Goal: Ask a question: Seek information or help from site administrators or community

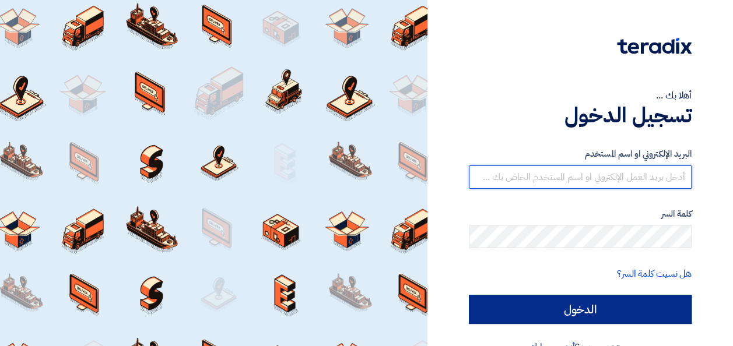
type input "abdelrahman.Gamal@itps-eg.com"
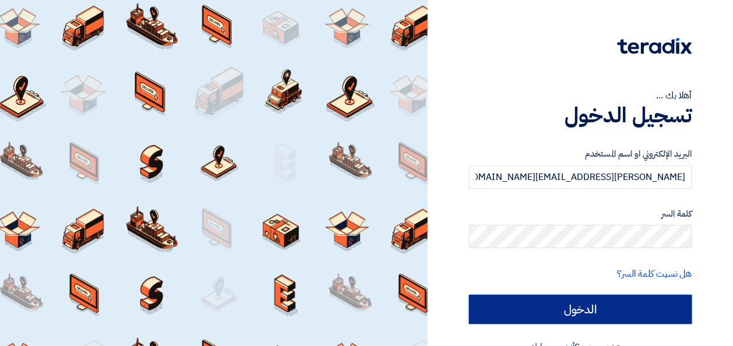
click at [586, 304] on input "الدخول" at bounding box center [580, 309] width 223 height 29
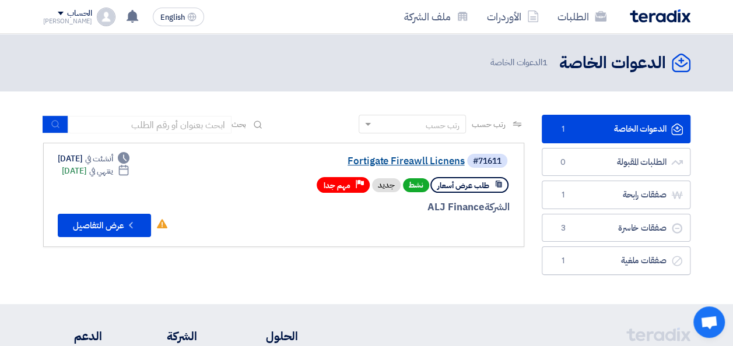
click at [407, 161] on link "Fortigate Fireawll Licnens" at bounding box center [347, 161] width 233 height 10
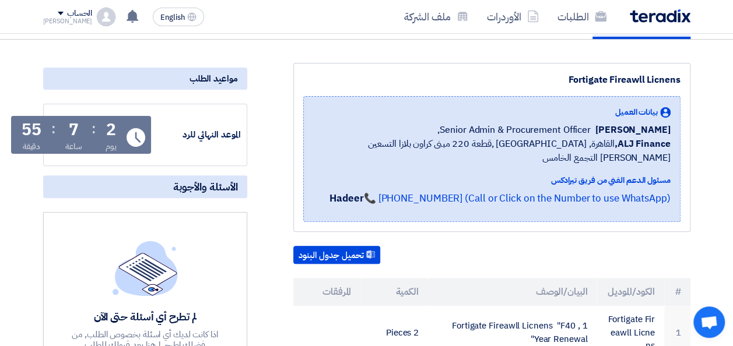
scroll to position [175, 0]
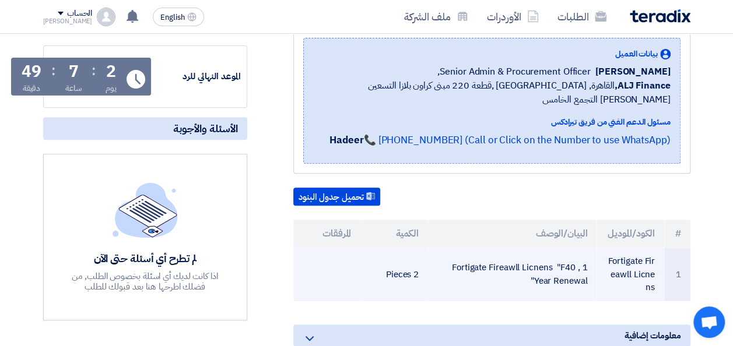
drag, startPoint x: 630, startPoint y: 257, endPoint x: 653, endPoint y: 262, distance: 24.0
click at [653, 262] on td "Fortigate Fireawll Licnens" at bounding box center [630, 275] width 68 height 54
copy td "Licnen"
click at [640, 261] on td "Fortigate Fireawll Licnens" at bounding box center [630, 275] width 68 height 54
drag, startPoint x: 630, startPoint y: 259, endPoint x: 651, endPoint y: 273, distance: 26.0
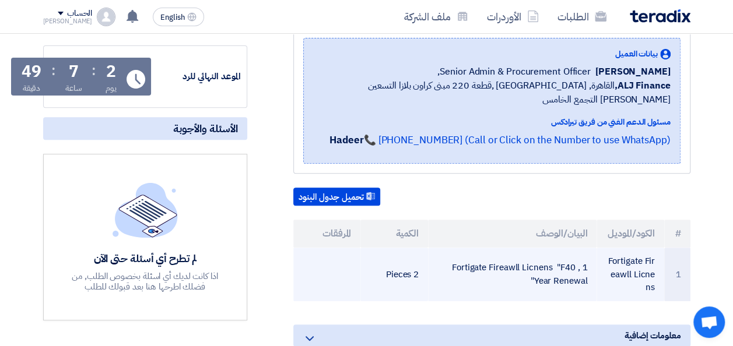
click at [651, 273] on td "Fortigate Fireawll Licnens" at bounding box center [630, 275] width 68 height 54
copy td "Licnens"
click at [560, 248] on td "Fortigate Fireawll Licnens "F40 , 1 Year Renewal"" at bounding box center [512, 275] width 168 height 54
drag, startPoint x: 449, startPoint y: 252, endPoint x: 585, endPoint y: 257, distance: 136.5
click at [585, 257] on td "Fortigate Fireawll Licnens "F40 , 1 Year Renewal"" at bounding box center [512, 275] width 168 height 54
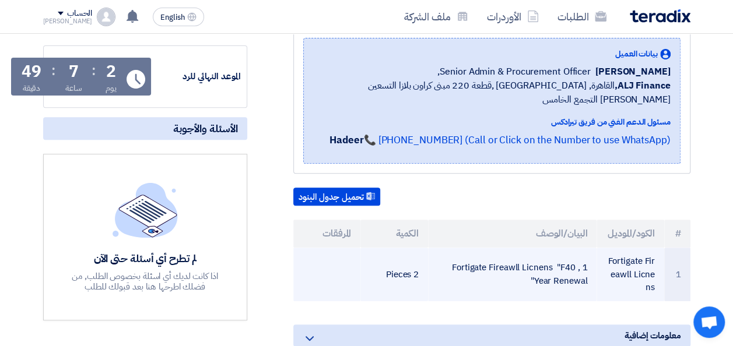
drag, startPoint x: 585, startPoint y: 257, endPoint x: 519, endPoint y: 262, distance: 66.7
click at [512, 262] on td "Fortigate Fireawll Licnens "F40 , 1 Year Renewal"" at bounding box center [512, 275] width 168 height 54
drag, startPoint x: 581, startPoint y: 265, endPoint x: 476, endPoint y: 246, distance: 106.7
click at [476, 248] on td "Fortigate Fireawll Licnens "F40 , 1 Year Renewal"" at bounding box center [512, 275] width 168 height 54
drag, startPoint x: 476, startPoint y: 246, endPoint x: 468, endPoint y: 254, distance: 11.1
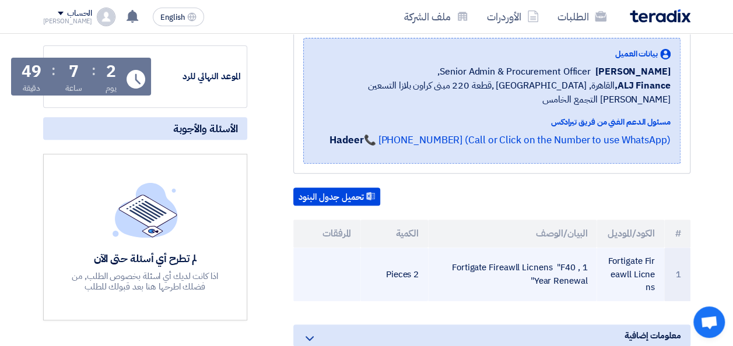
click at [468, 254] on td "Fortigate Fireawll Licnens "F40 , 1 Year Renewal"" at bounding box center [512, 275] width 168 height 54
copy tr "Fortigate Fireawll Licnens "F40 , 1 Year Renewal""
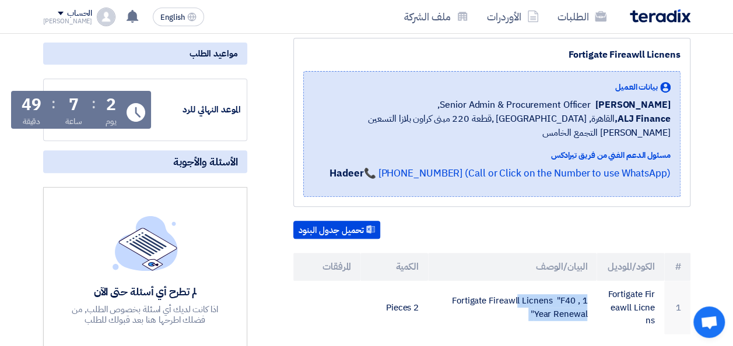
scroll to position [139, 0]
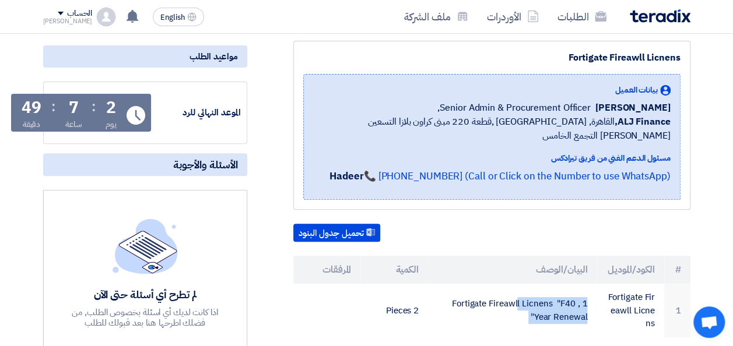
copy tr "Fortigate Fireawll Licnens "F40 , 1 Year Renewal""
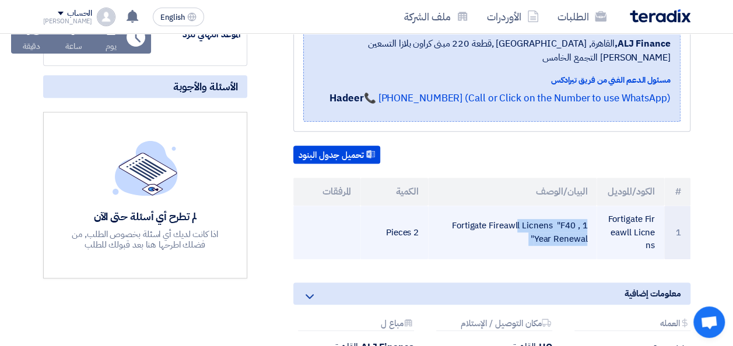
scroll to position [255, 0]
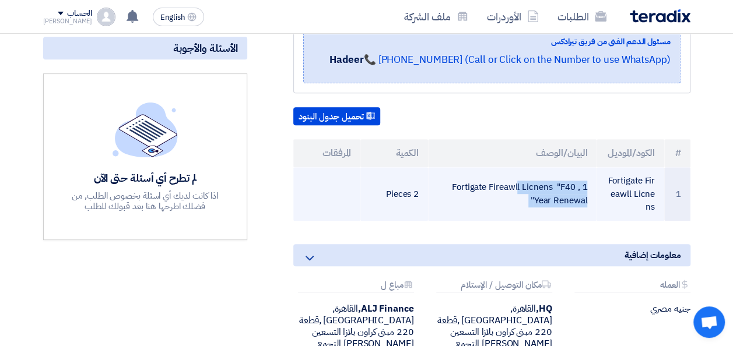
click at [445, 204] on td "Fortigate Fireawll Licnens "F40 , 1 Year Renewal"" at bounding box center [512, 194] width 168 height 54
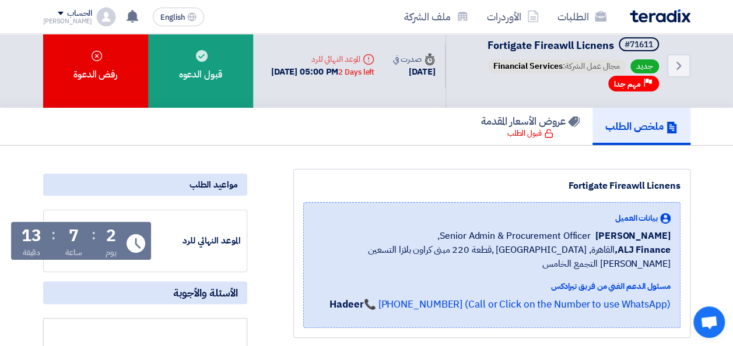
scroll to position [0, 0]
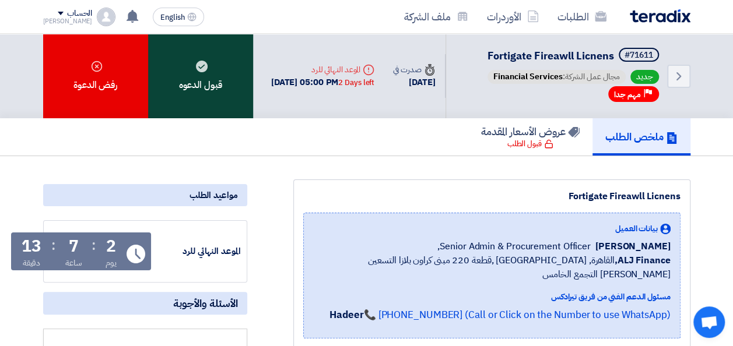
click at [227, 92] on div "قبول الدعوه" at bounding box center [200, 76] width 105 height 85
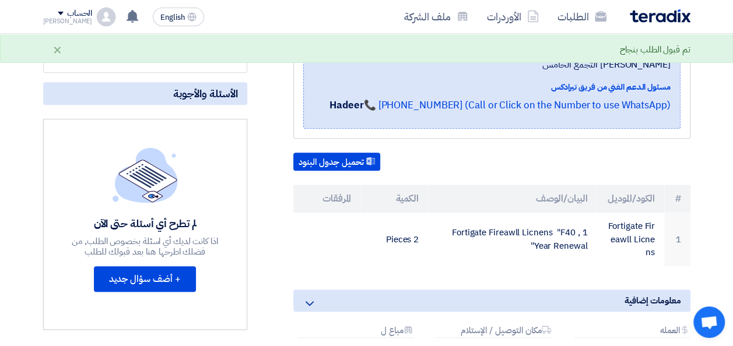
scroll to position [233, 0]
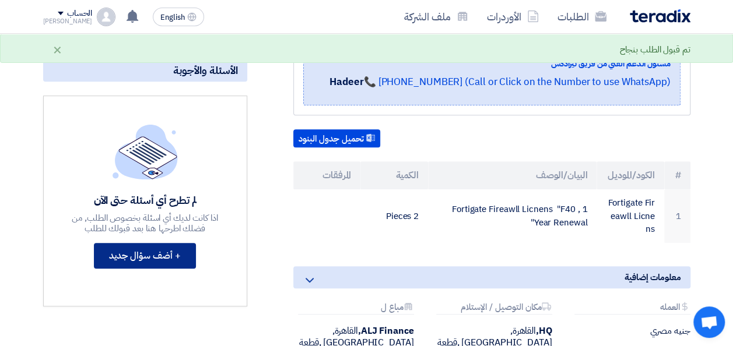
click at [159, 269] on button "+ أضف سؤال جديد" at bounding box center [145, 256] width 102 height 26
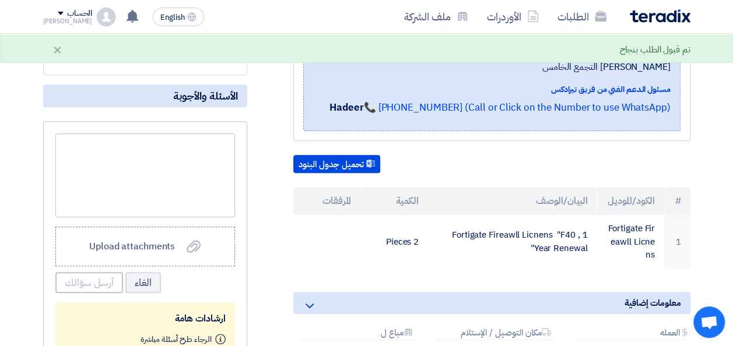
scroll to position [175, 0]
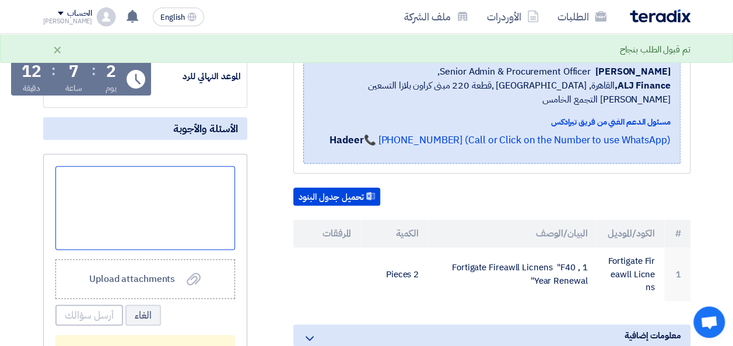
click at [165, 230] on div at bounding box center [145, 208] width 180 height 84
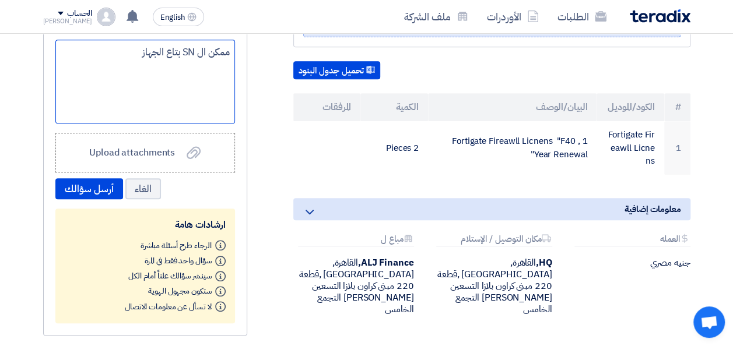
scroll to position [350, 0]
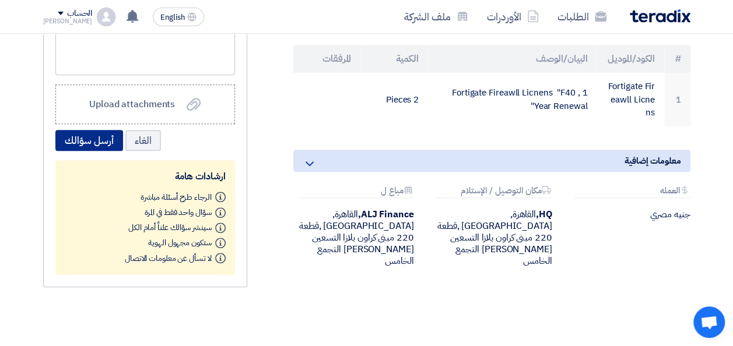
click at [86, 151] on button "أرسل سؤالك" at bounding box center [89, 140] width 68 height 21
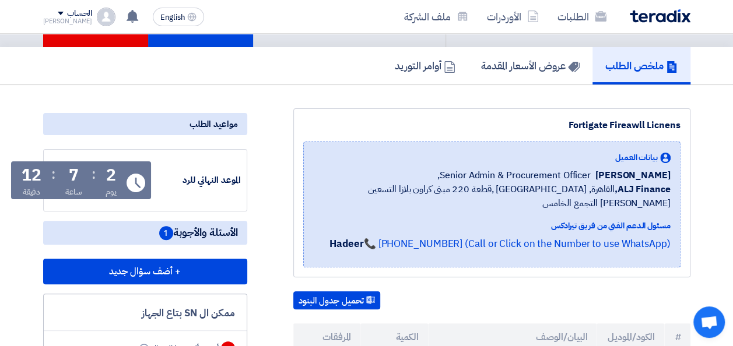
scroll to position [0, 0]
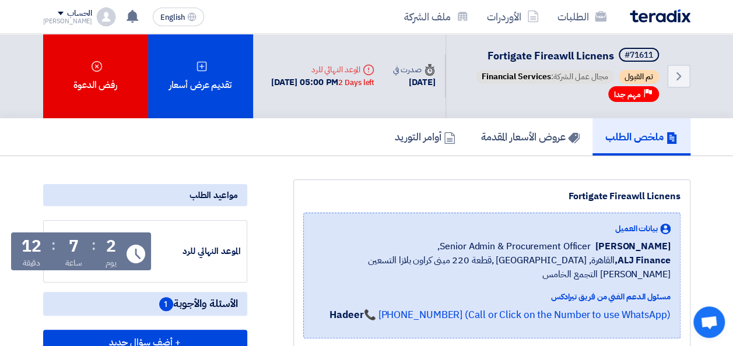
click at [655, 15] on img at bounding box center [660, 15] width 61 height 13
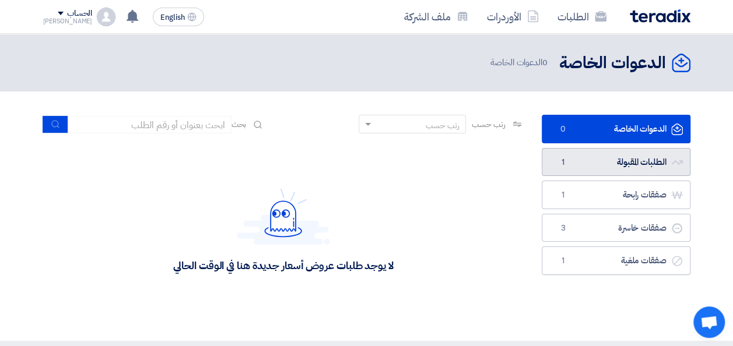
click at [608, 163] on link "الطلبات المقبولة الطلبات المقبولة 1" at bounding box center [616, 162] width 149 height 29
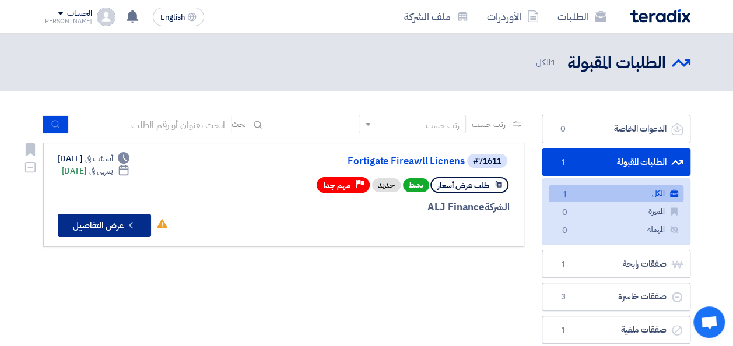
click at [126, 226] on icon "Check details" at bounding box center [130, 225] width 11 height 11
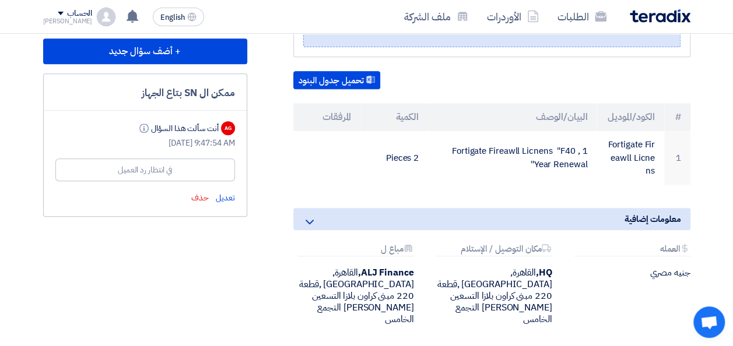
scroll to position [233, 0]
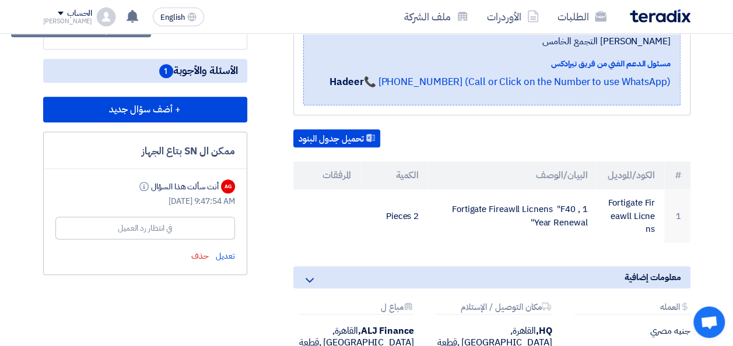
click at [160, 234] on div "في انتظار رد العميل" at bounding box center [145, 228] width 54 height 12
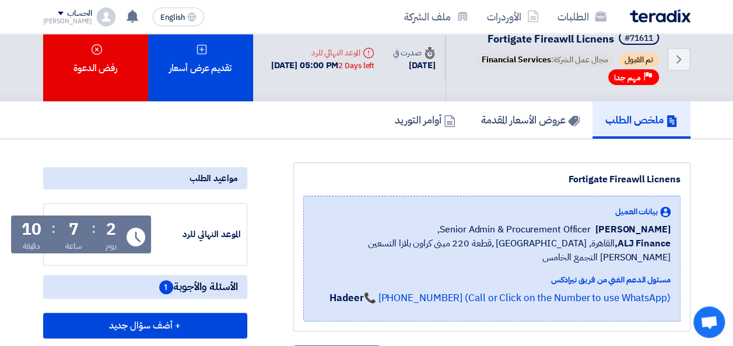
scroll to position [0, 0]
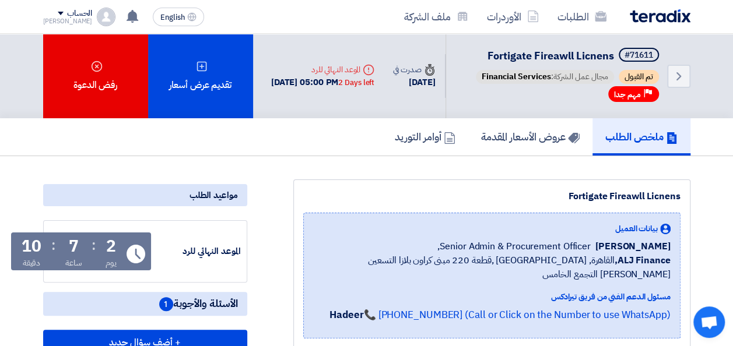
click at [672, 12] on img at bounding box center [660, 15] width 61 height 13
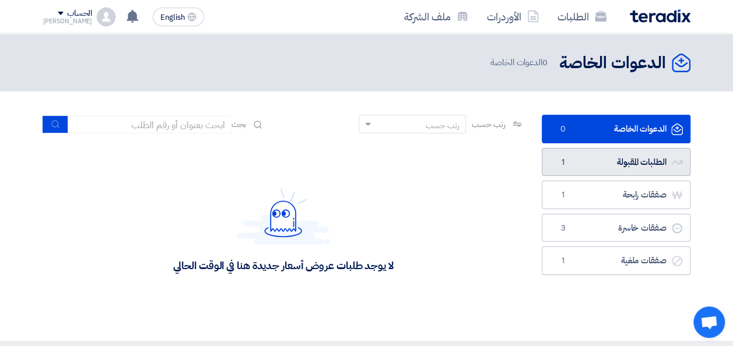
click at [602, 166] on link "الطلبات المقبولة الطلبات المقبولة 1" at bounding box center [616, 162] width 149 height 29
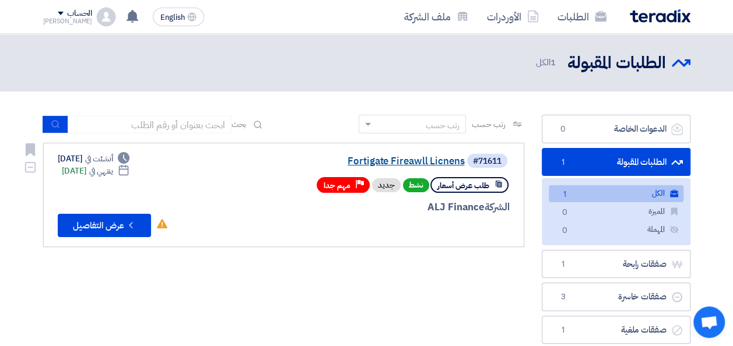
click at [396, 161] on link "Fortigate Fireawll Licnens" at bounding box center [347, 161] width 233 height 10
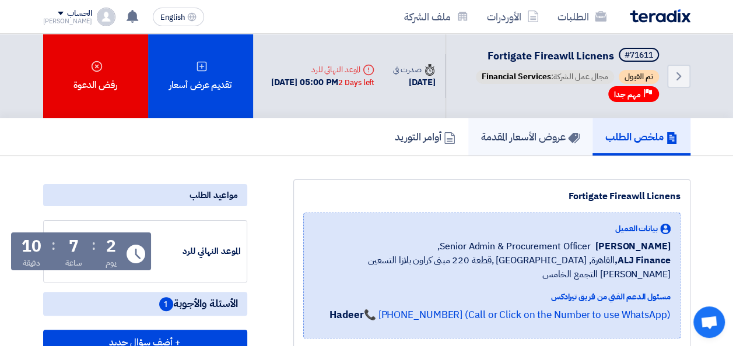
click at [518, 156] on link "عروض الأسعار المقدمة" at bounding box center [530, 136] width 124 height 37
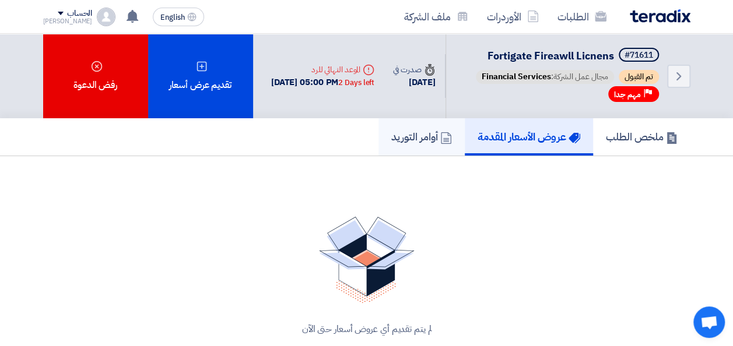
click at [414, 156] on link "أوامر التوريد" at bounding box center [421, 136] width 86 height 37
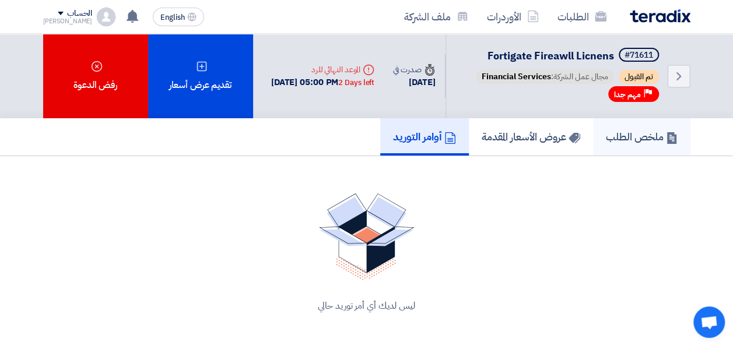
click at [626, 143] on h5 "ملخص الطلب" at bounding box center [642, 136] width 72 height 13
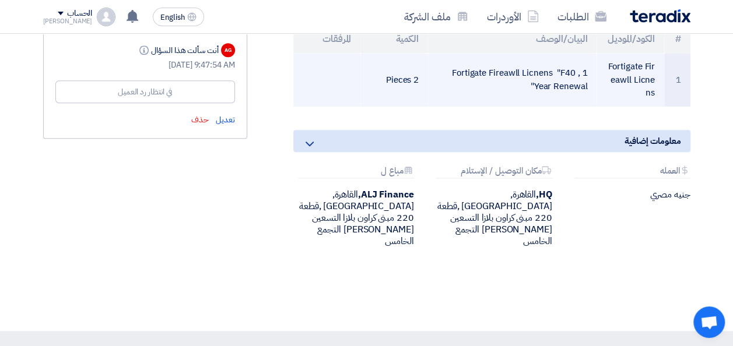
scroll to position [408, 0]
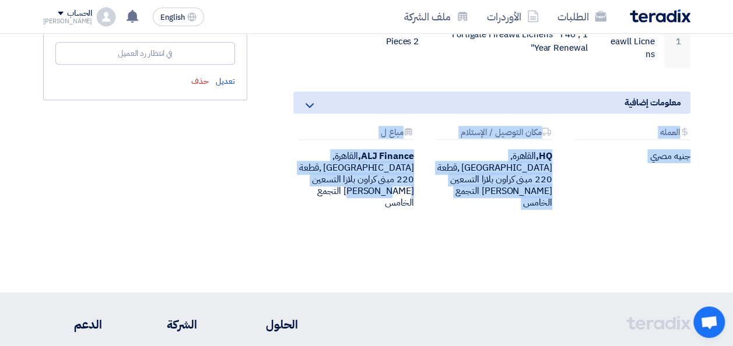
drag, startPoint x: 308, startPoint y: 188, endPoint x: 703, endPoint y: 127, distance: 399.9
click at [703, 127] on section "Fortigate Fireawll Licnens بيانات العميل Eslam Abdelnaby Senior Admin & Procure…" at bounding box center [366, 20] width 733 height 544
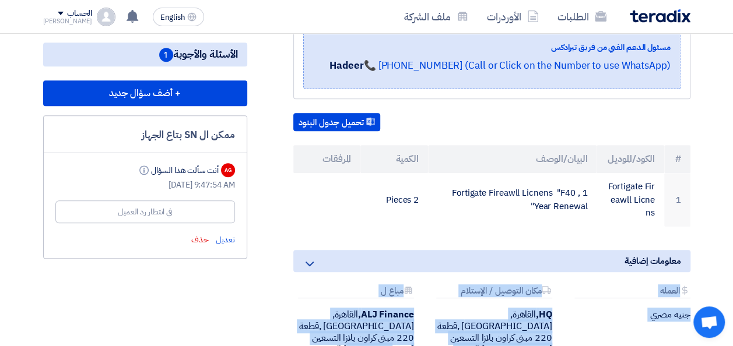
scroll to position [175, 0]
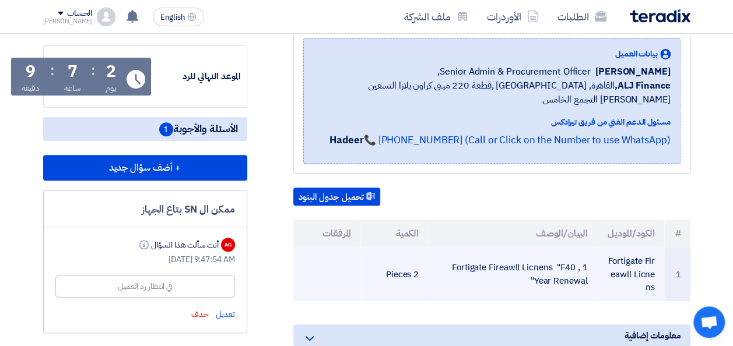
click at [331, 282] on td at bounding box center [327, 275] width 68 height 54
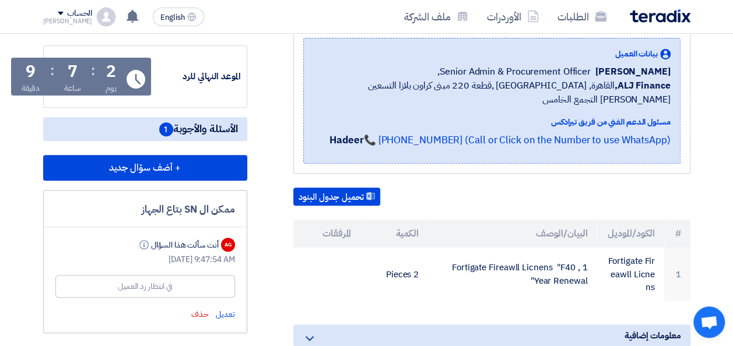
click at [289, 160] on div "Fortigate Fireawll Licnens بيانات العميل Eslam Abdelnaby Senior Admin & Procure…" at bounding box center [477, 237] width 443 height 465
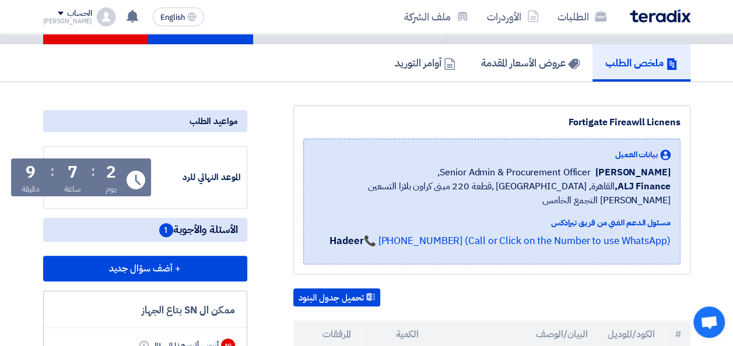
scroll to position [0, 0]
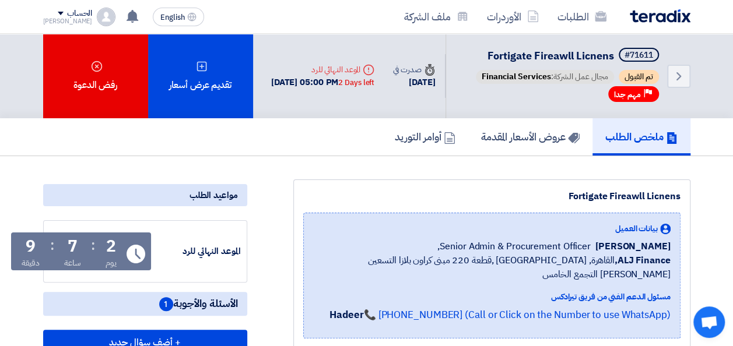
drag, startPoint x: 340, startPoint y: 99, endPoint x: 401, endPoint y: 65, distance: 70.2
click at [401, 65] on div "Back #71611 Fortigate Fireawll Licnens تم القبول مجال عمل الشركة: Financial Ser…" at bounding box center [476, 76] width 428 height 85
drag, startPoint x: 401, startPoint y: 65, endPoint x: 391, endPoint y: 111, distance: 47.8
click at [391, 99] on div "Time صدرت في 29 Sep, 2025" at bounding box center [414, 76] width 61 height 44
click at [409, 83] on div "[DATE]" at bounding box center [414, 82] width 42 height 13
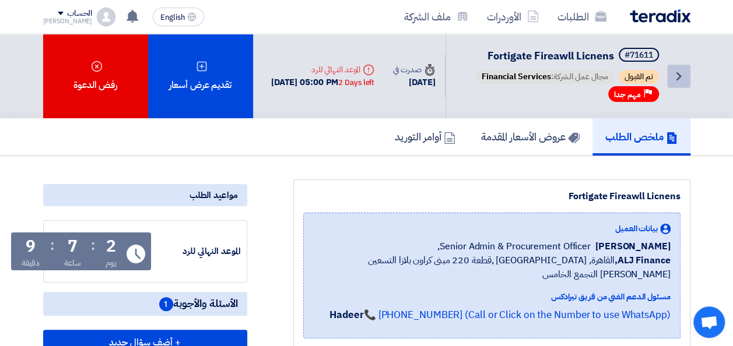
click at [687, 86] on link "Back" at bounding box center [678, 76] width 23 height 23
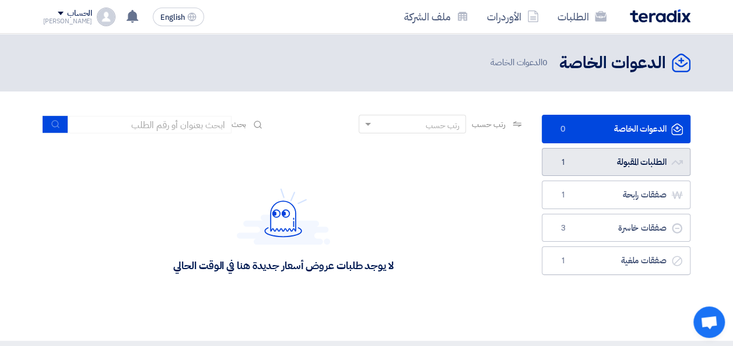
click at [599, 163] on link "الطلبات المقبولة الطلبات المقبولة 1" at bounding box center [616, 162] width 149 height 29
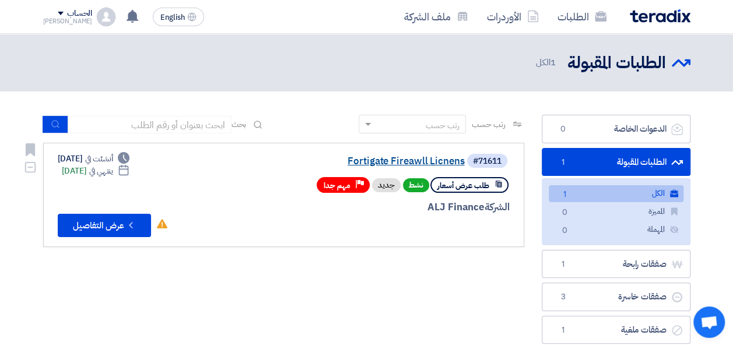
click at [451, 161] on link "Fortigate Fireawll Licnens" at bounding box center [347, 161] width 233 height 10
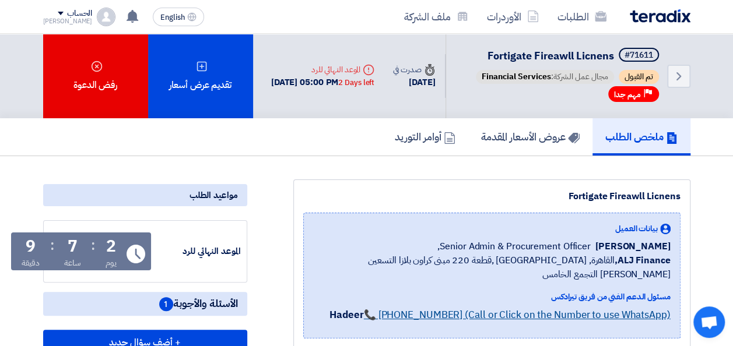
click at [416, 316] on link "📞 [PHONE_NUMBER] (Call or Click on the Number to use WhatsApp)" at bounding box center [517, 315] width 307 height 15
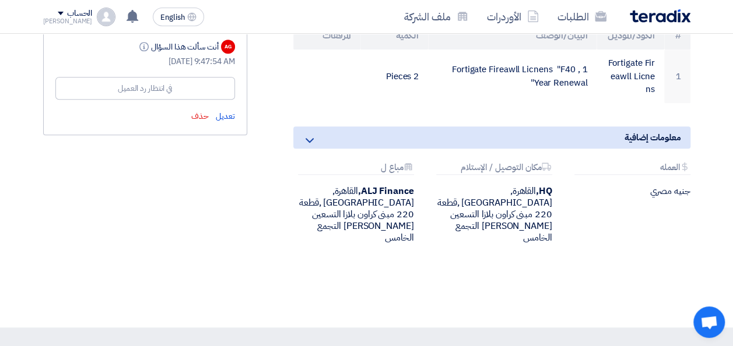
scroll to position [408, 0]
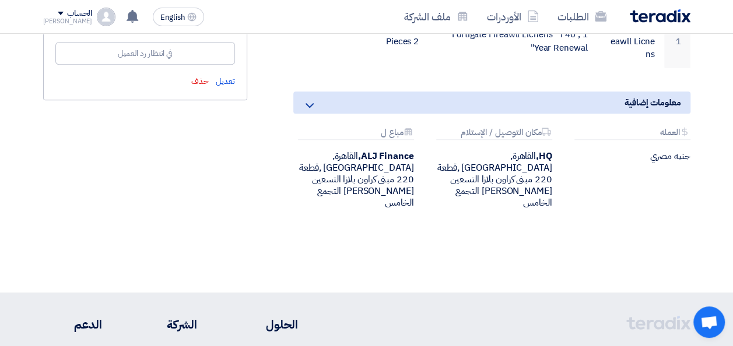
click at [258, 210] on div "Fortigate Fireawll Licnens بيانات العميل Eslam Abdelnaby Senior Admin & Procure…" at bounding box center [477, 3] width 443 height 465
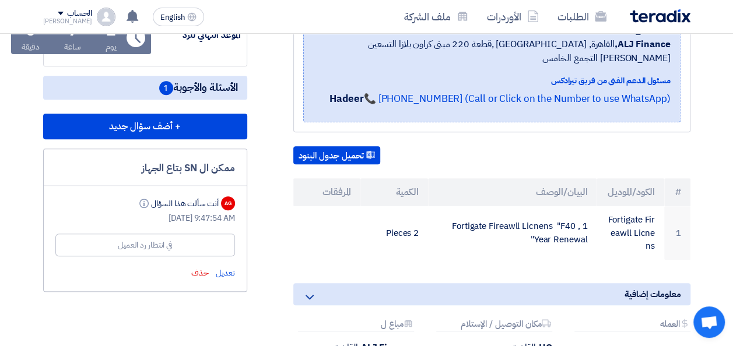
scroll to position [58, 0]
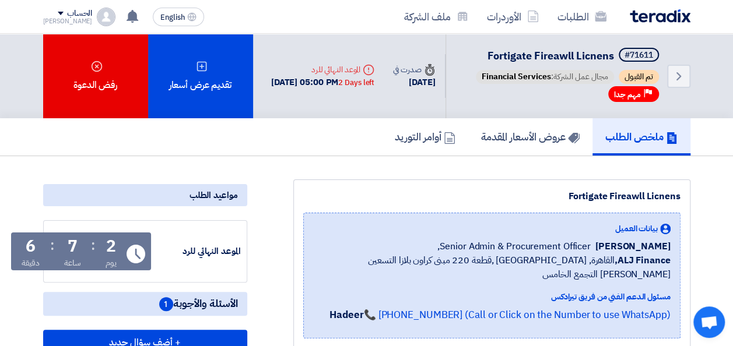
scroll to position [58, 0]
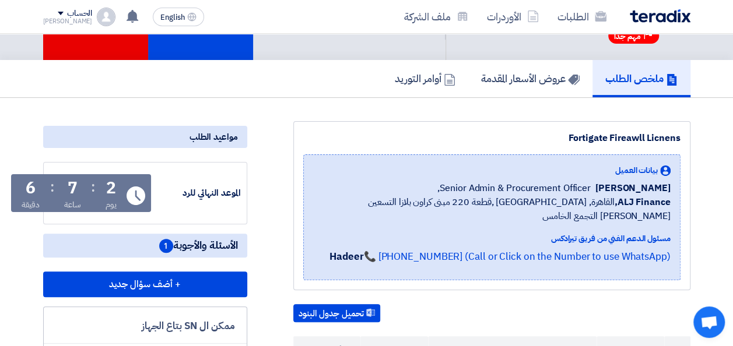
drag, startPoint x: 360, startPoint y: 102, endPoint x: 318, endPoint y: 109, distance: 43.1
click at [318, 97] on div "ملخص الطلب عروض الأسعار المقدمة أوامر التوريد" at bounding box center [366, 78] width 647 height 37
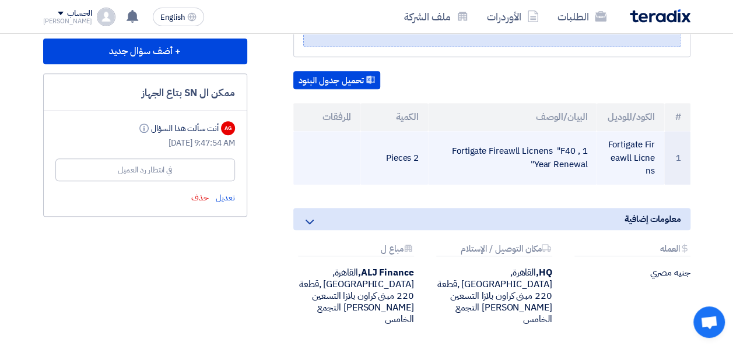
scroll to position [0, 0]
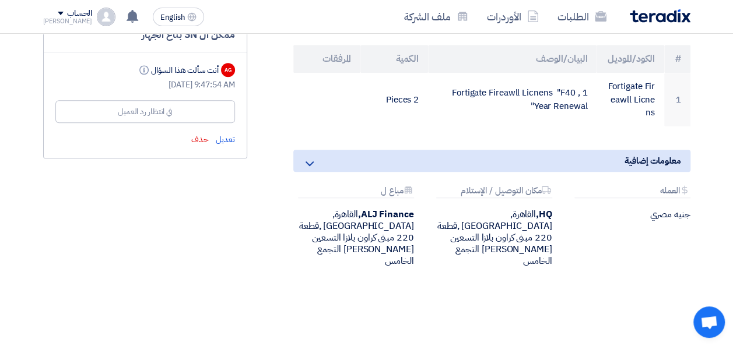
click at [307, 163] on use at bounding box center [309, 163] width 8 height 5
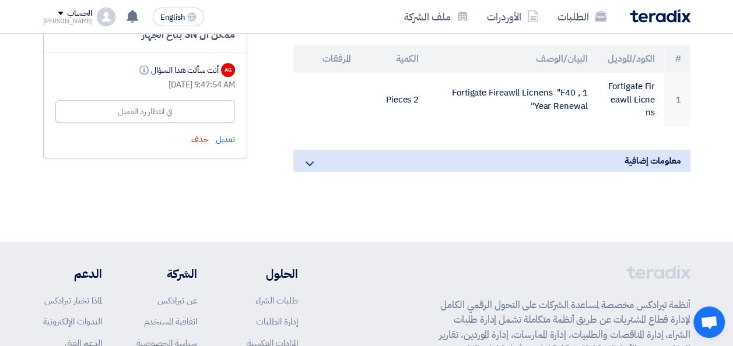
click at [307, 163] on use at bounding box center [309, 163] width 8 height 5
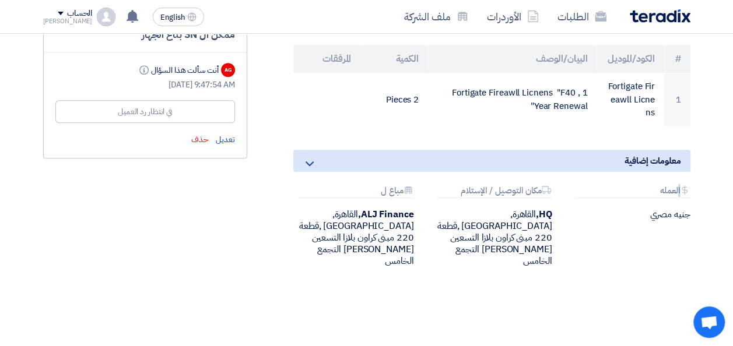
click at [307, 163] on use at bounding box center [309, 163] width 8 height 5
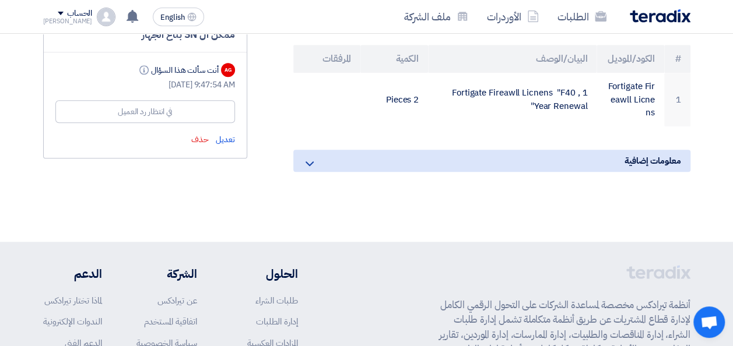
click at [307, 163] on use at bounding box center [309, 163] width 8 height 5
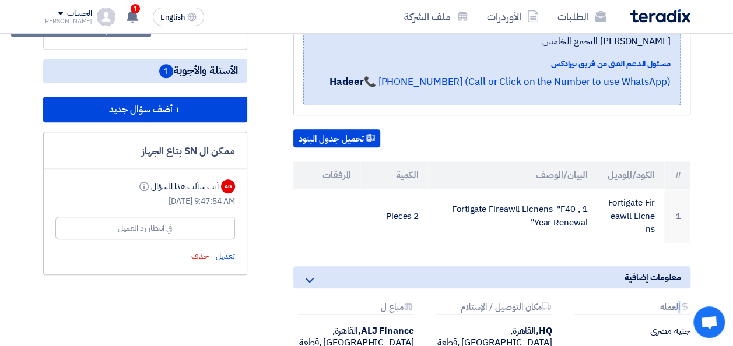
scroll to position [0, 0]
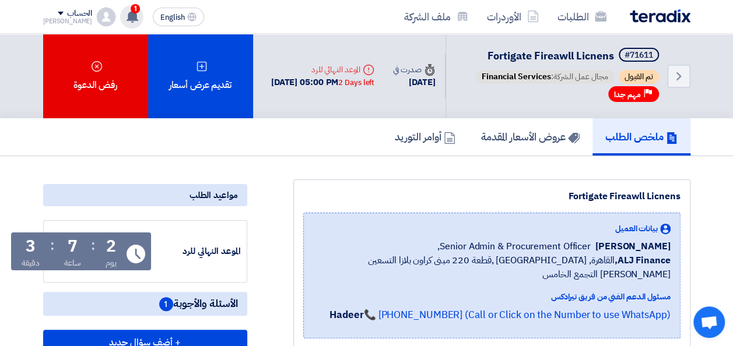
click at [126, 17] on icon at bounding box center [132, 16] width 13 height 13
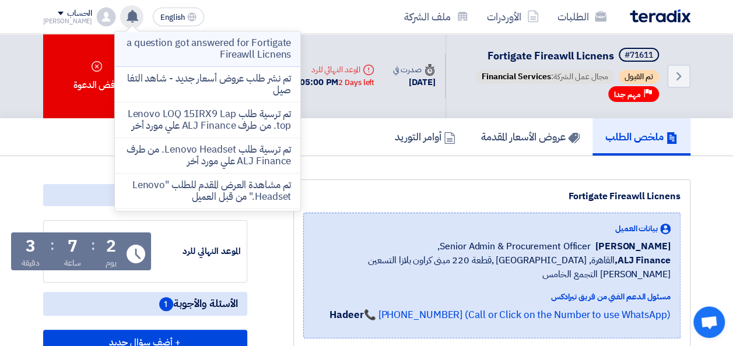
click at [171, 50] on p "a question got answered for Fortigate Fireawll Licnens" at bounding box center [207, 48] width 167 height 23
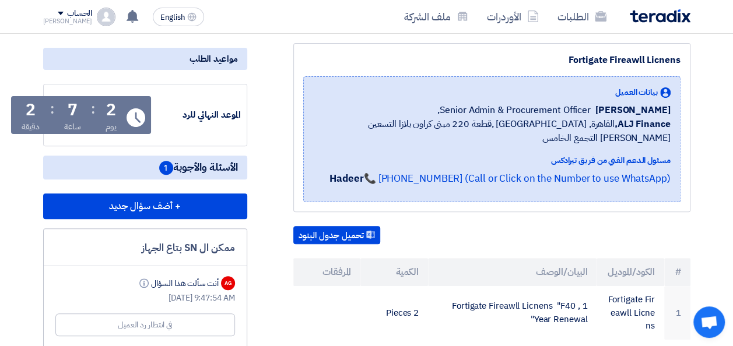
scroll to position [58, 0]
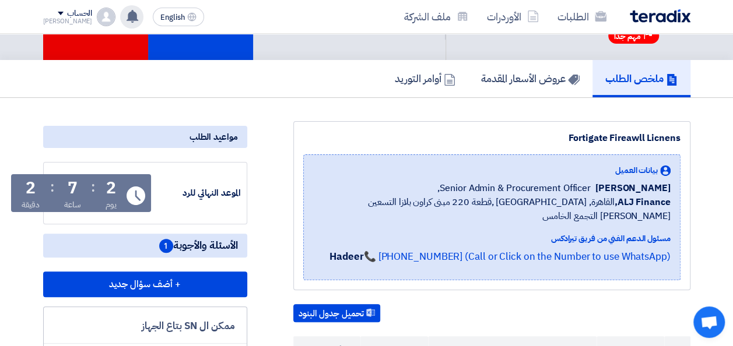
click at [127, 16] on use at bounding box center [133, 16] width 12 height 13
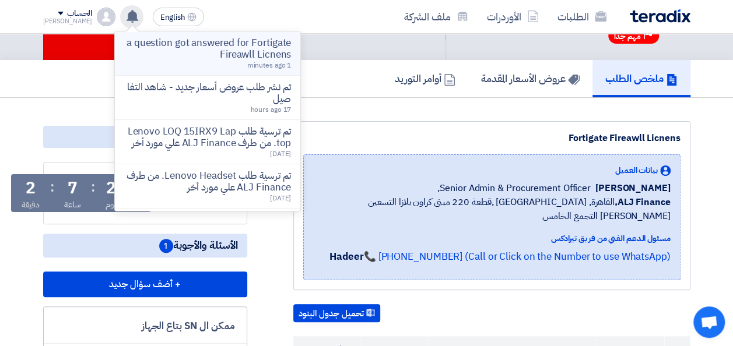
click at [210, 55] on p "a question got answered for Fortigate Fireawll Licnens" at bounding box center [207, 48] width 167 height 23
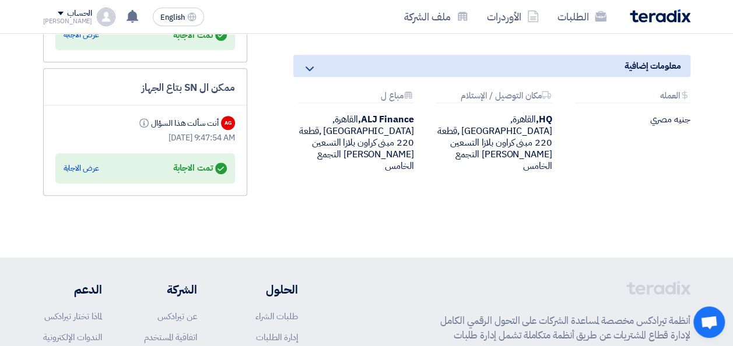
scroll to position [391, 0]
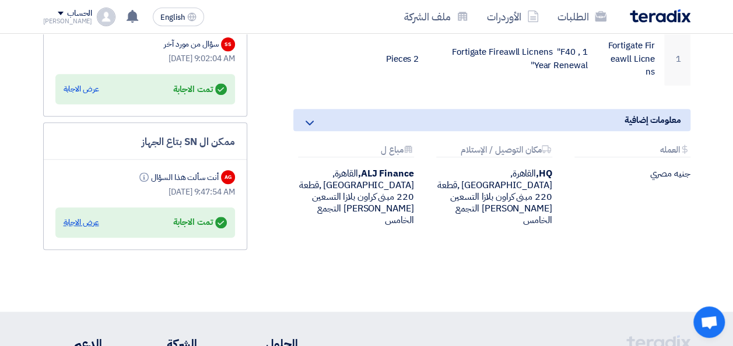
click at [75, 229] on div "عرض الاجابة" at bounding box center [82, 223] width 36 height 12
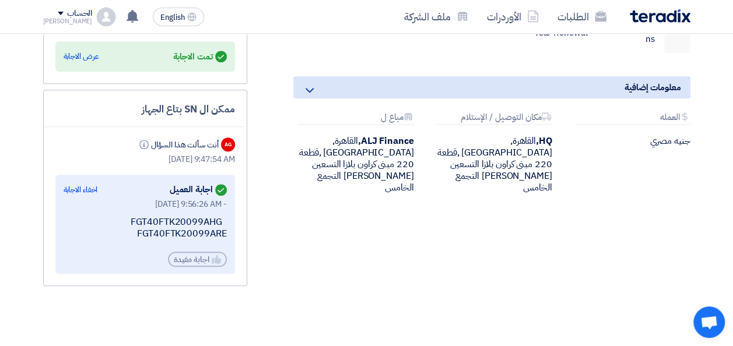
scroll to position [449, 0]
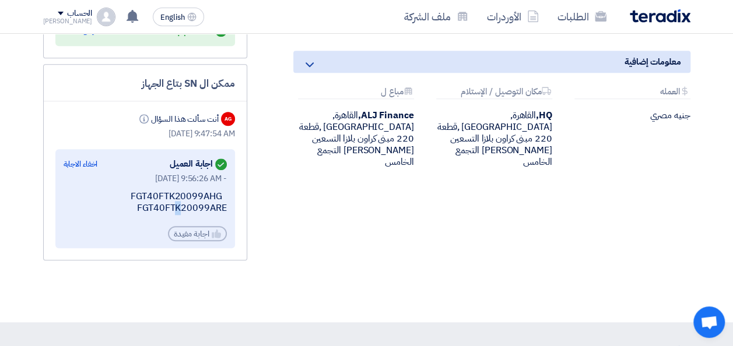
drag, startPoint x: 225, startPoint y: 222, endPoint x: 131, endPoint y: 211, distance: 94.4
click at [132, 211] on div "FGT40FTK20099AHG FGT40FTK20099ARE" at bounding box center [145, 203] width 163 height 24
click at [131, 211] on div "FGT40FTK20099AHG FGT40FTK20099ARE" at bounding box center [145, 203] width 163 height 24
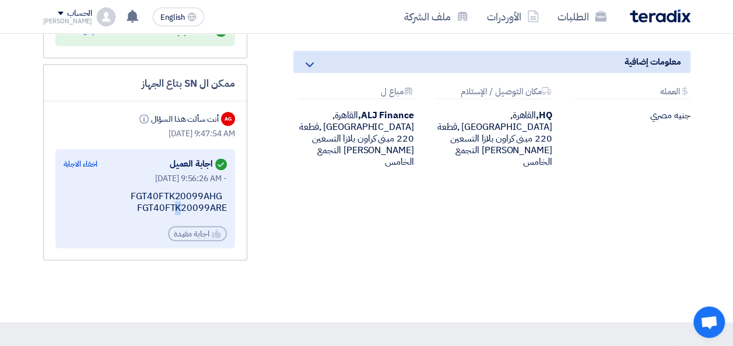
copy div "FGT40FTK20099AHG FGT40FTK20099ARE"
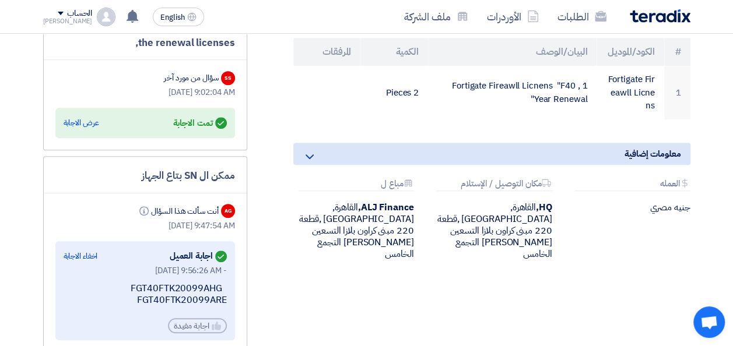
scroll to position [350, 0]
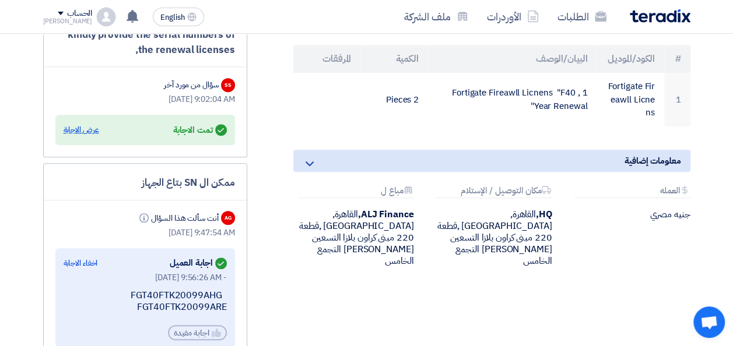
click at [82, 136] on div "عرض الاجابة" at bounding box center [82, 130] width 36 height 12
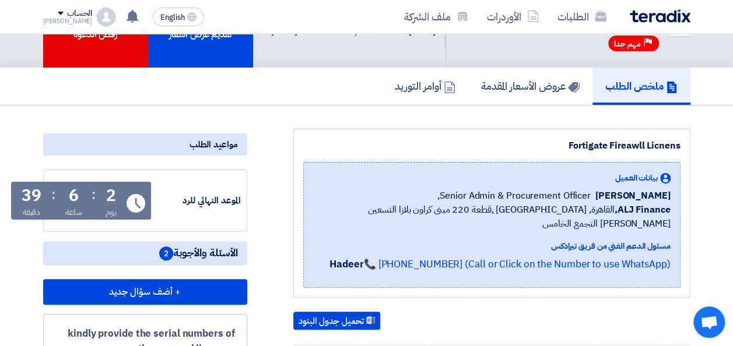
scroll to position [0, 0]
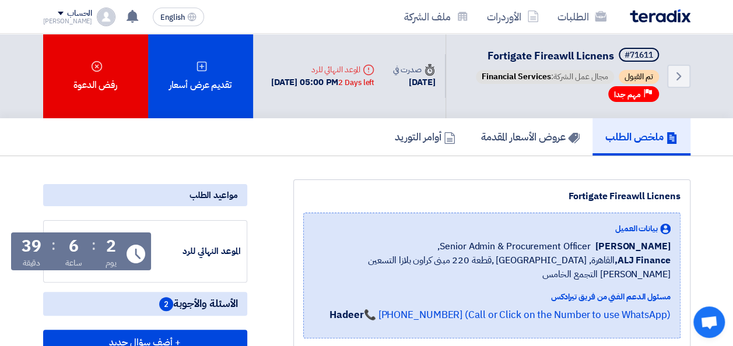
click at [660, 10] on img at bounding box center [660, 15] width 61 height 13
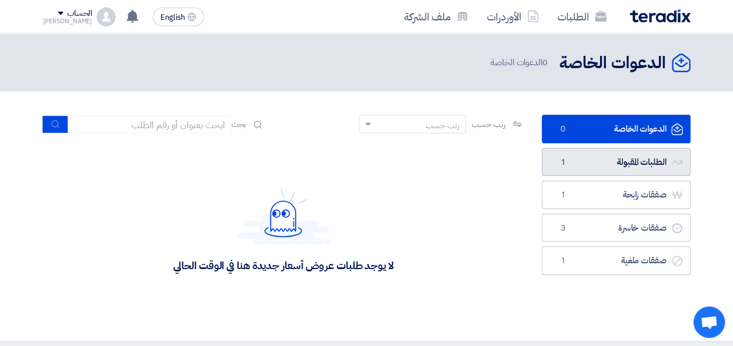
click at [612, 152] on link "الطلبات المقبولة الطلبات المقبولة 1" at bounding box center [616, 162] width 149 height 29
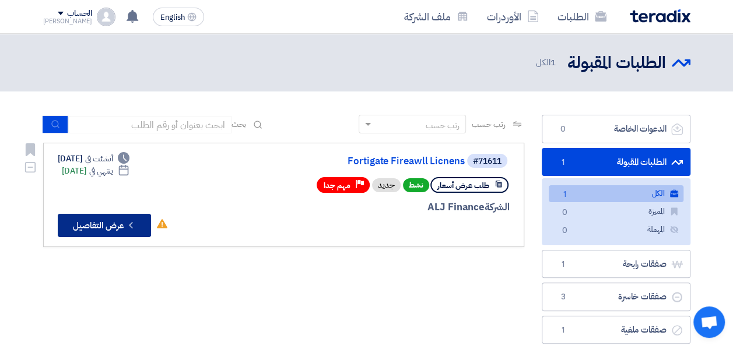
click at [114, 223] on button "Check details عرض التفاصيل" at bounding box center [104, 225] width 93 height 23
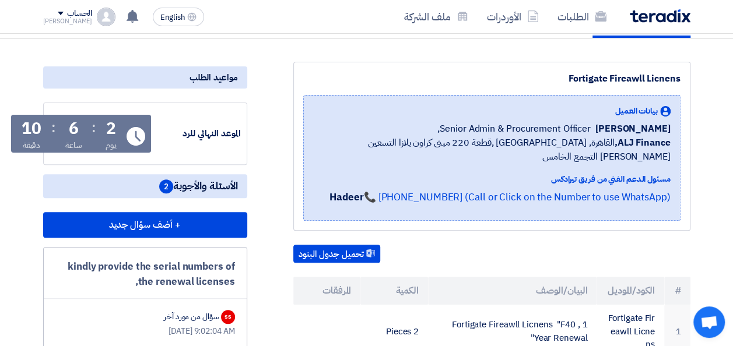
scroll to position [117, 0]
